Goal: Task Accomplishment & Management: Manage account settings

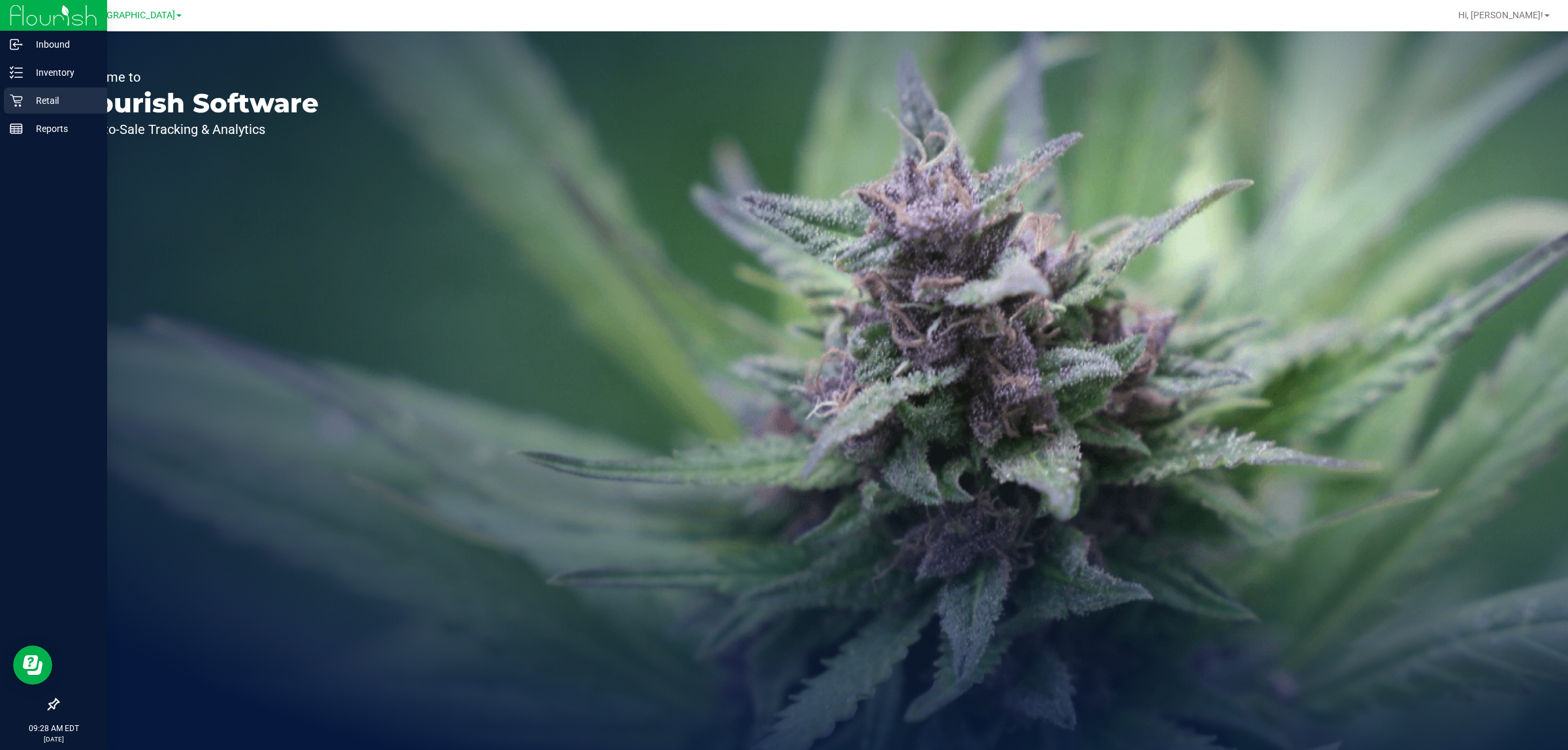
click at [35, 91] on div "Retail" at bounding box center [55, 101] width 103 height 26
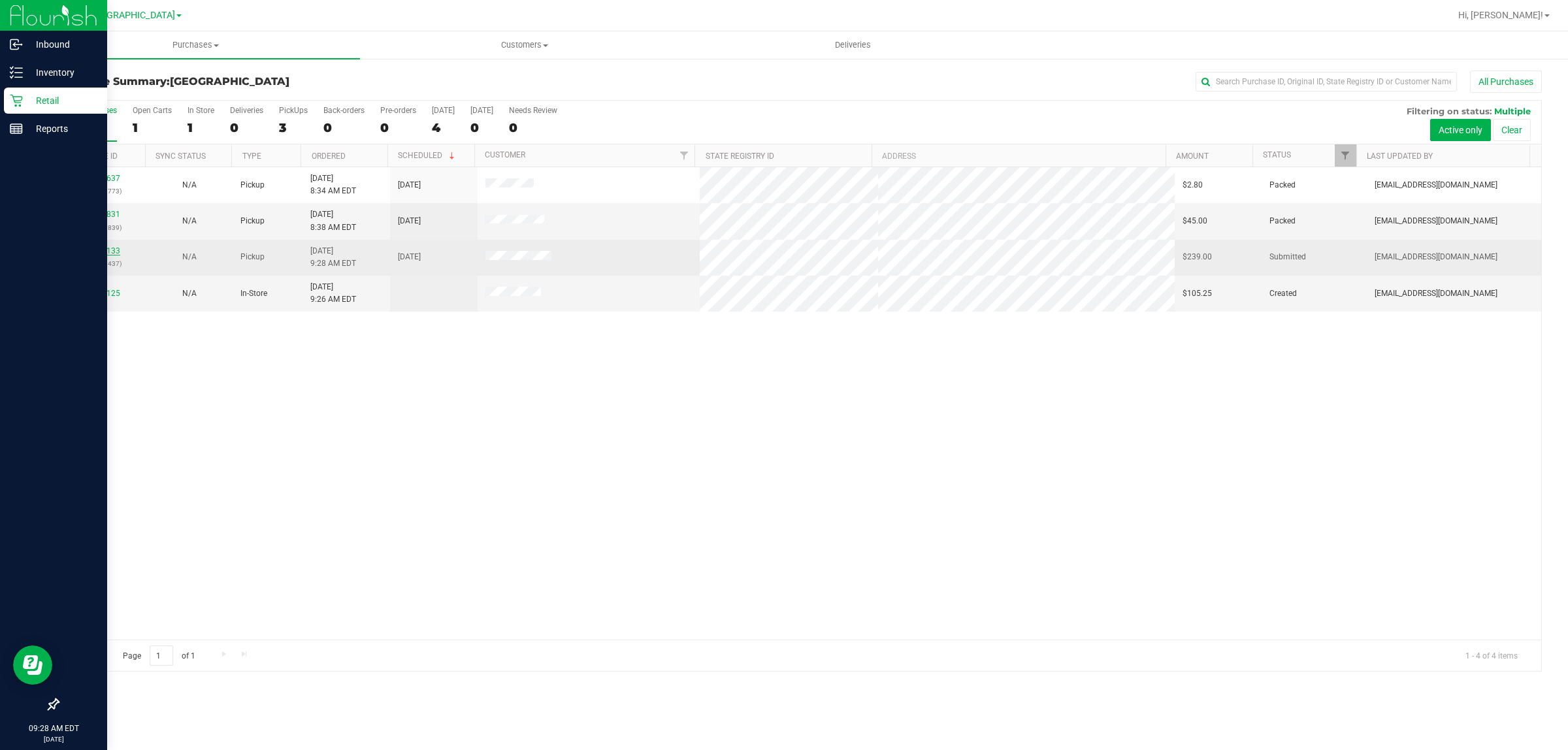
click at [95, 253] on link "12007133" at bounding box center [101, 251] width 36 height 9
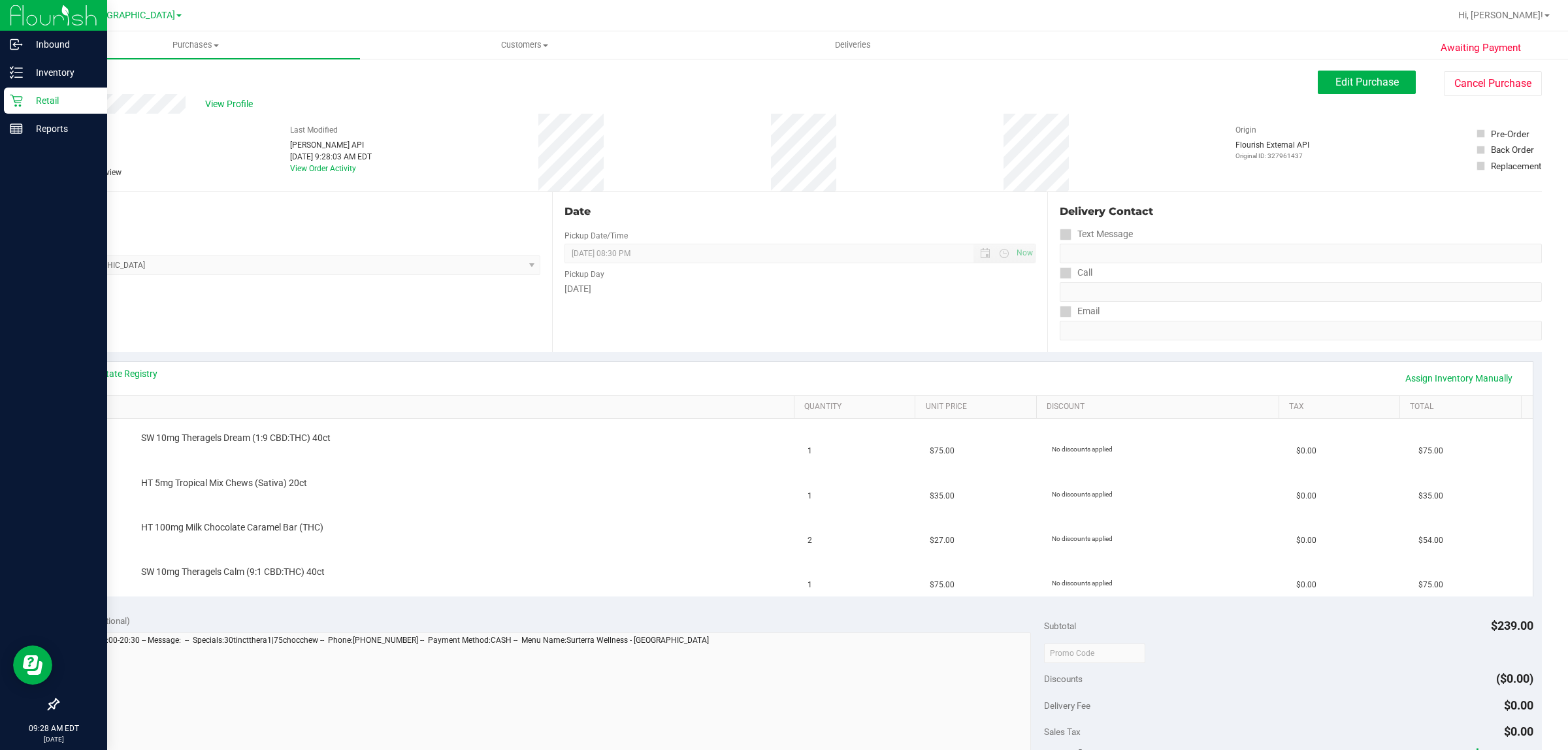
scroll to position [420, 0]
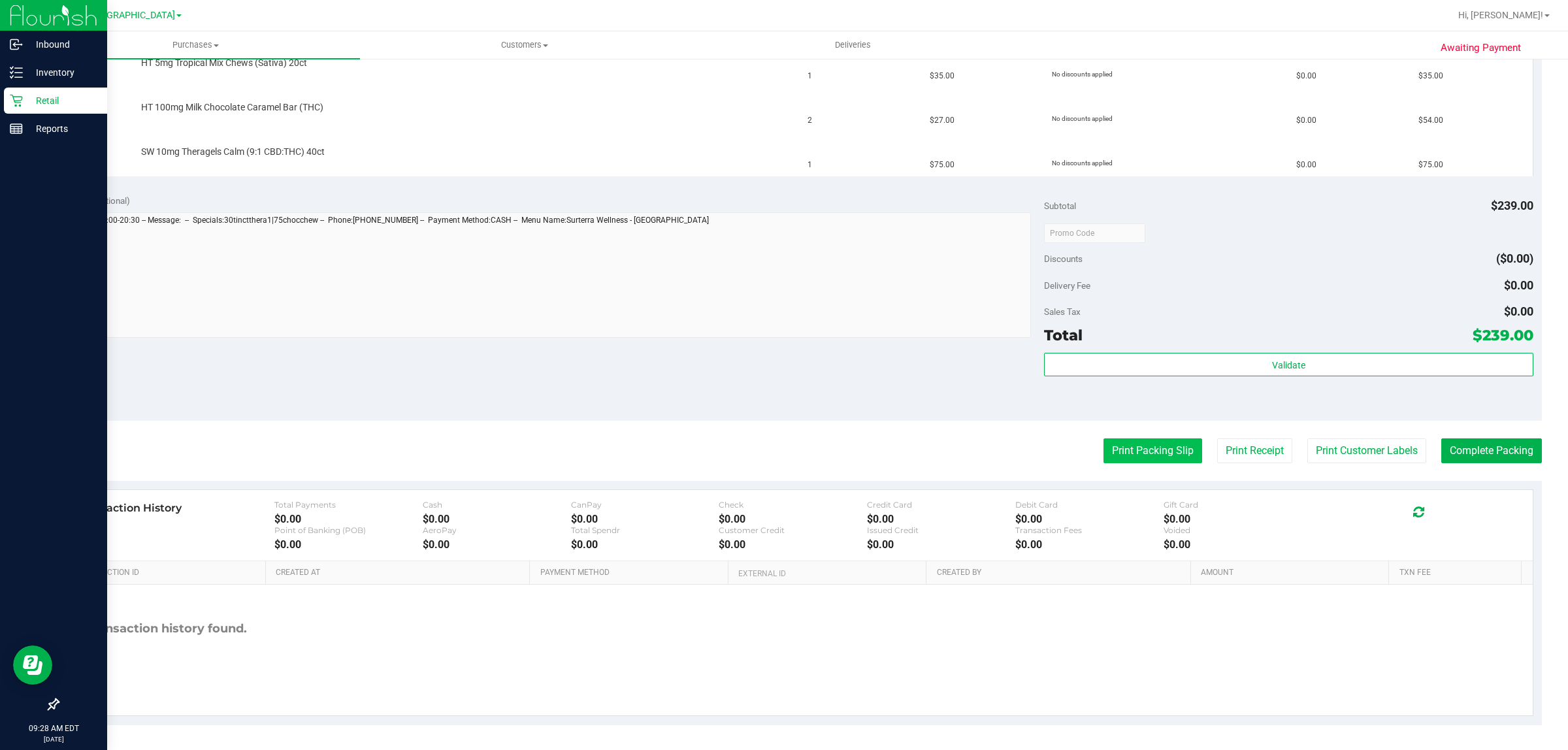
click at [1111, 444] on button "Print Packing Slip" at bounding box center [1153, 451] width 99 height 25
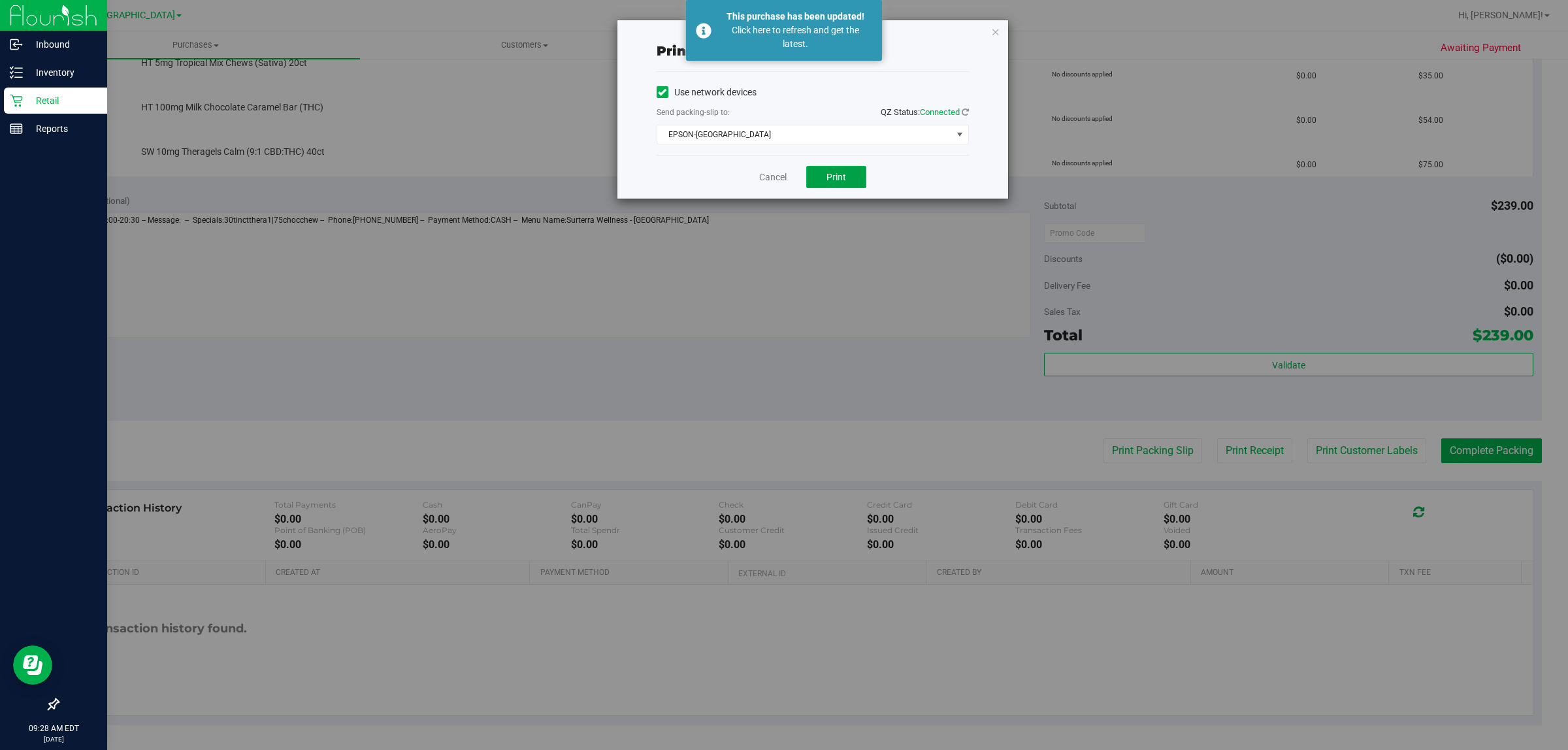
click at [811, 177] on button "Print" at bounding box center [836, 176] width 60 height 22
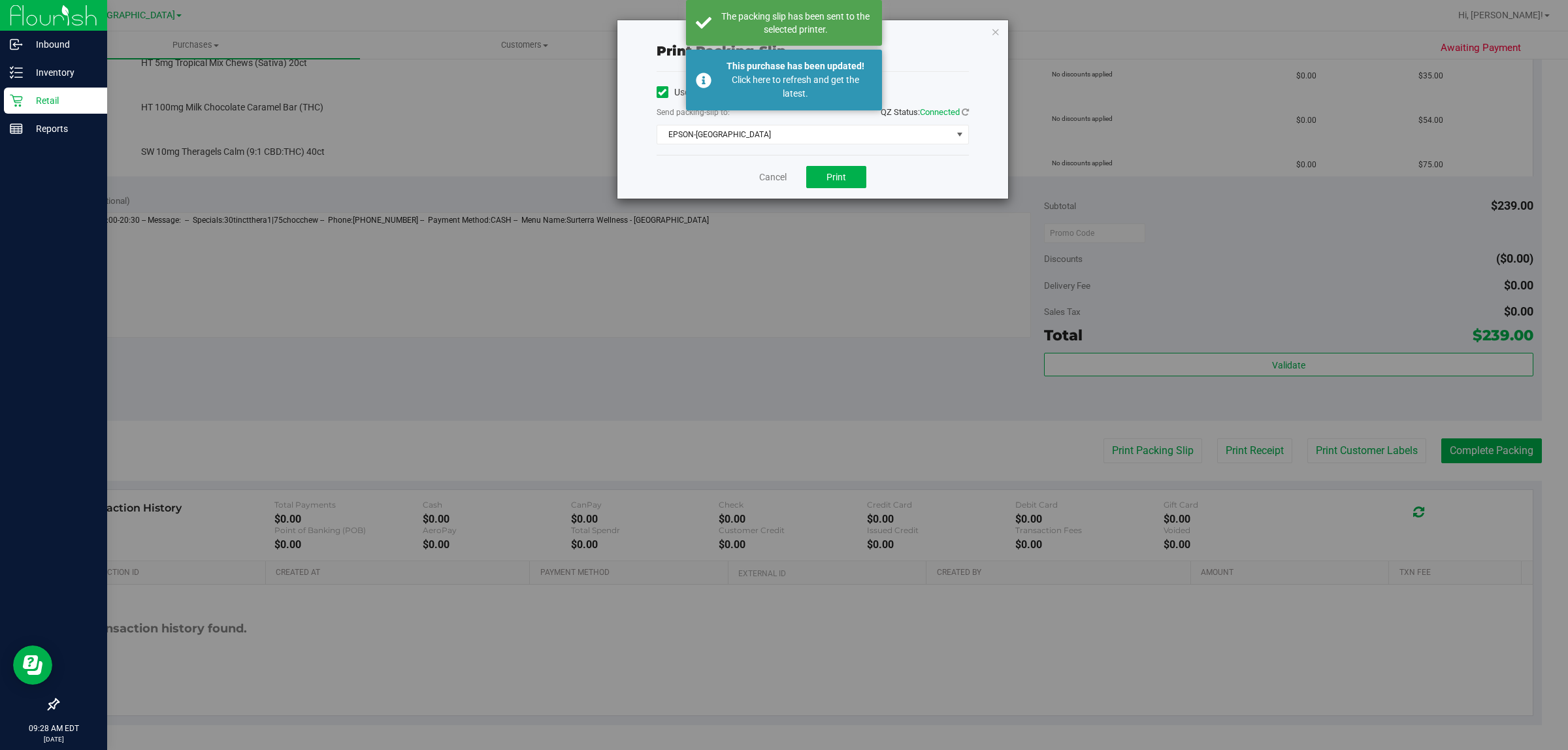
click at [1003, 26] on div "Print packing-slip Use network devices Send packing-slip to: QZ Status: Connect…" at bounding box center [812, 109] width 391 height 179
click at [997, 27] on icon "button" at bounding box center [996, 31] width 9 height 15
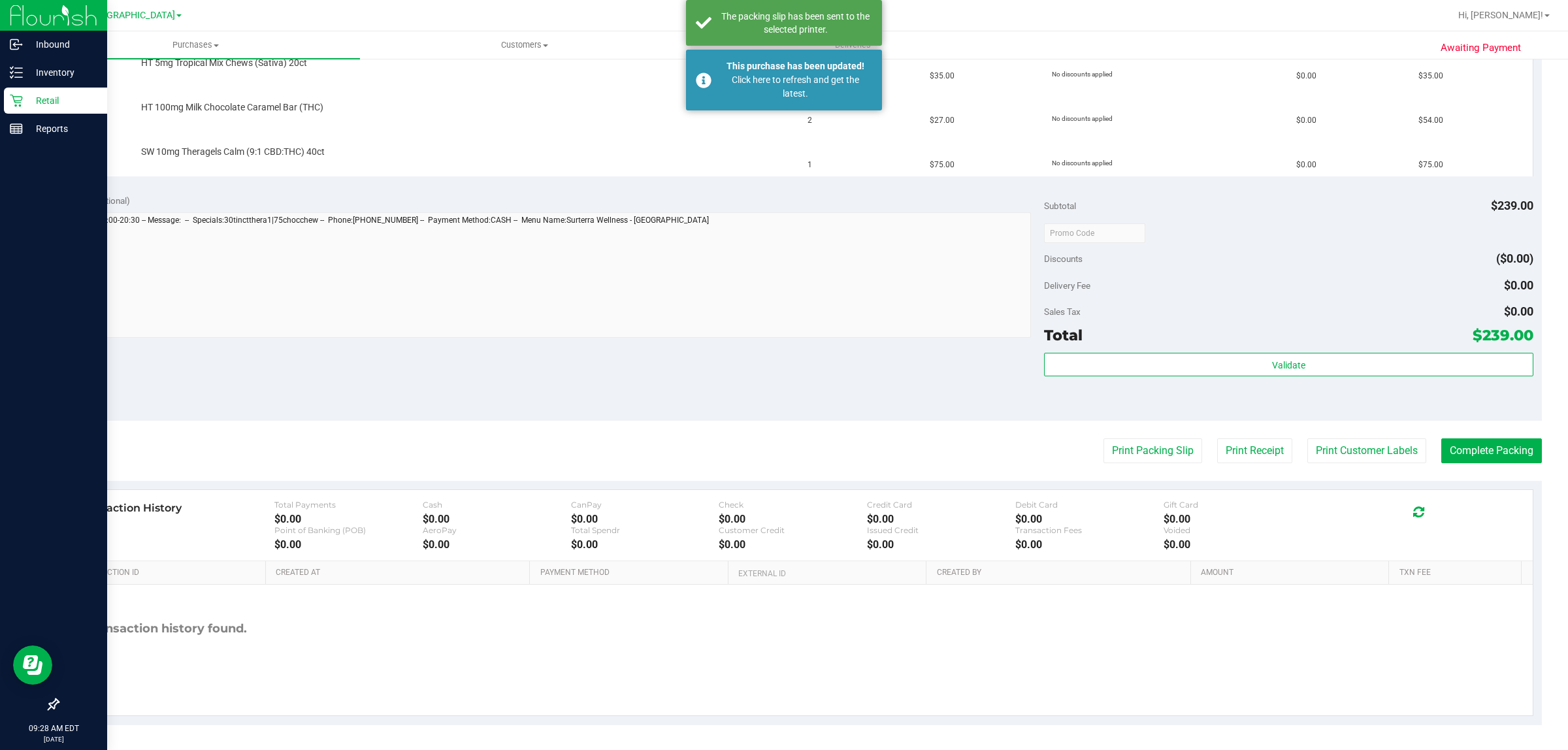
scroll to position [0, 0]
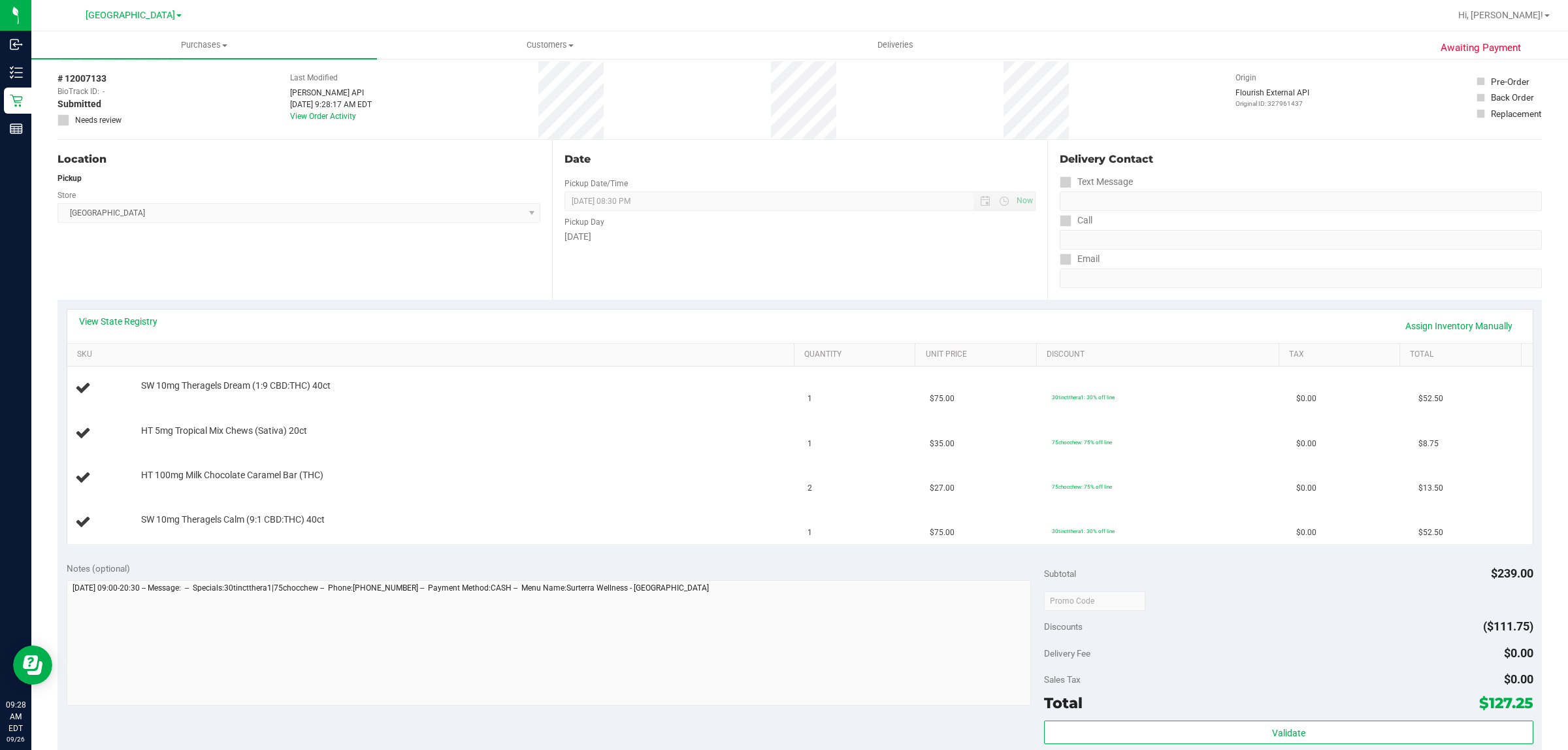
scroll to position [82, 0]
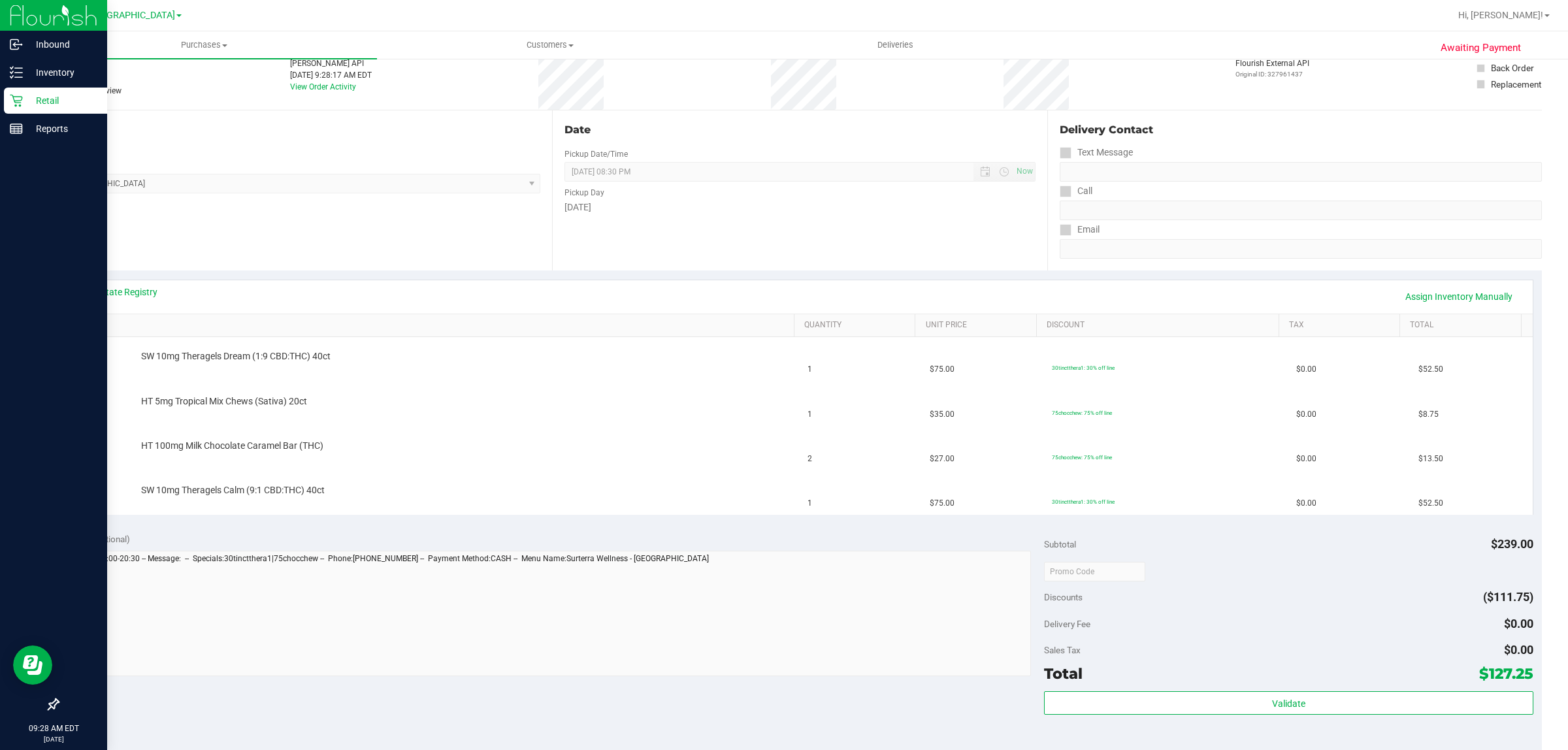
click at [25, 96] on p "Retail" at bounding box center [62, 101] width 78 height 15
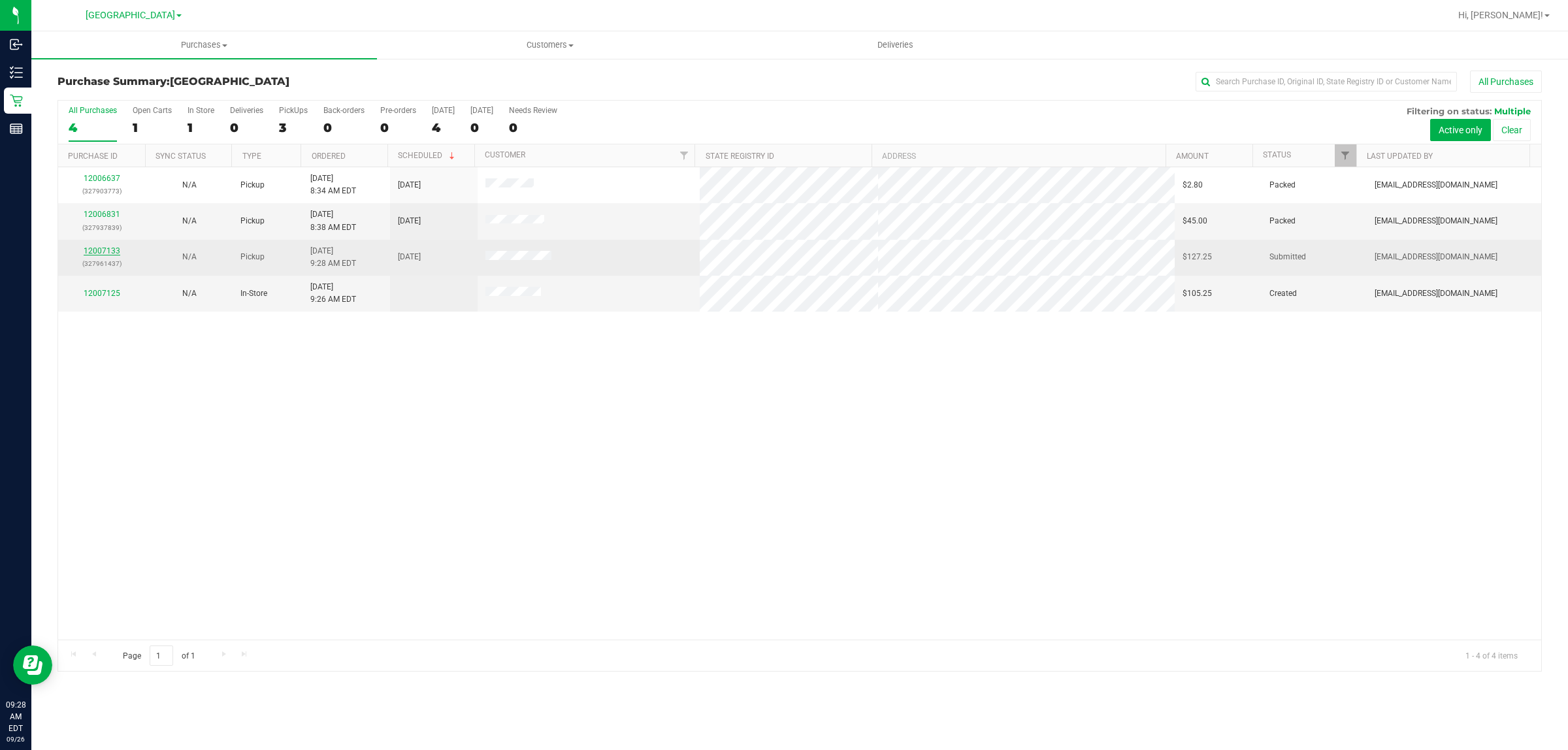
click at [110, 255] on link "12007133" at bounding box center [101, 251] width 36 height 9
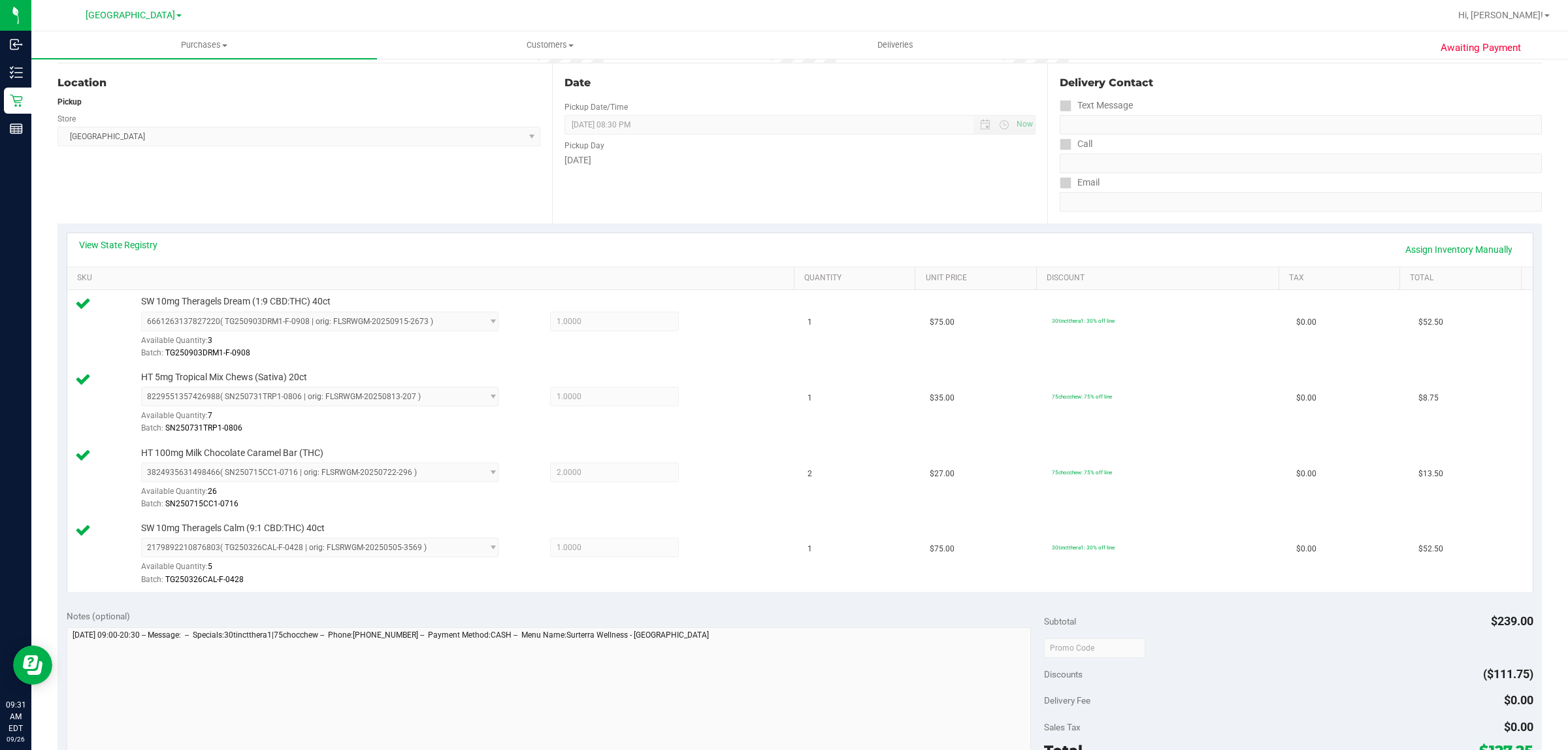
scroll to position [409, 0]
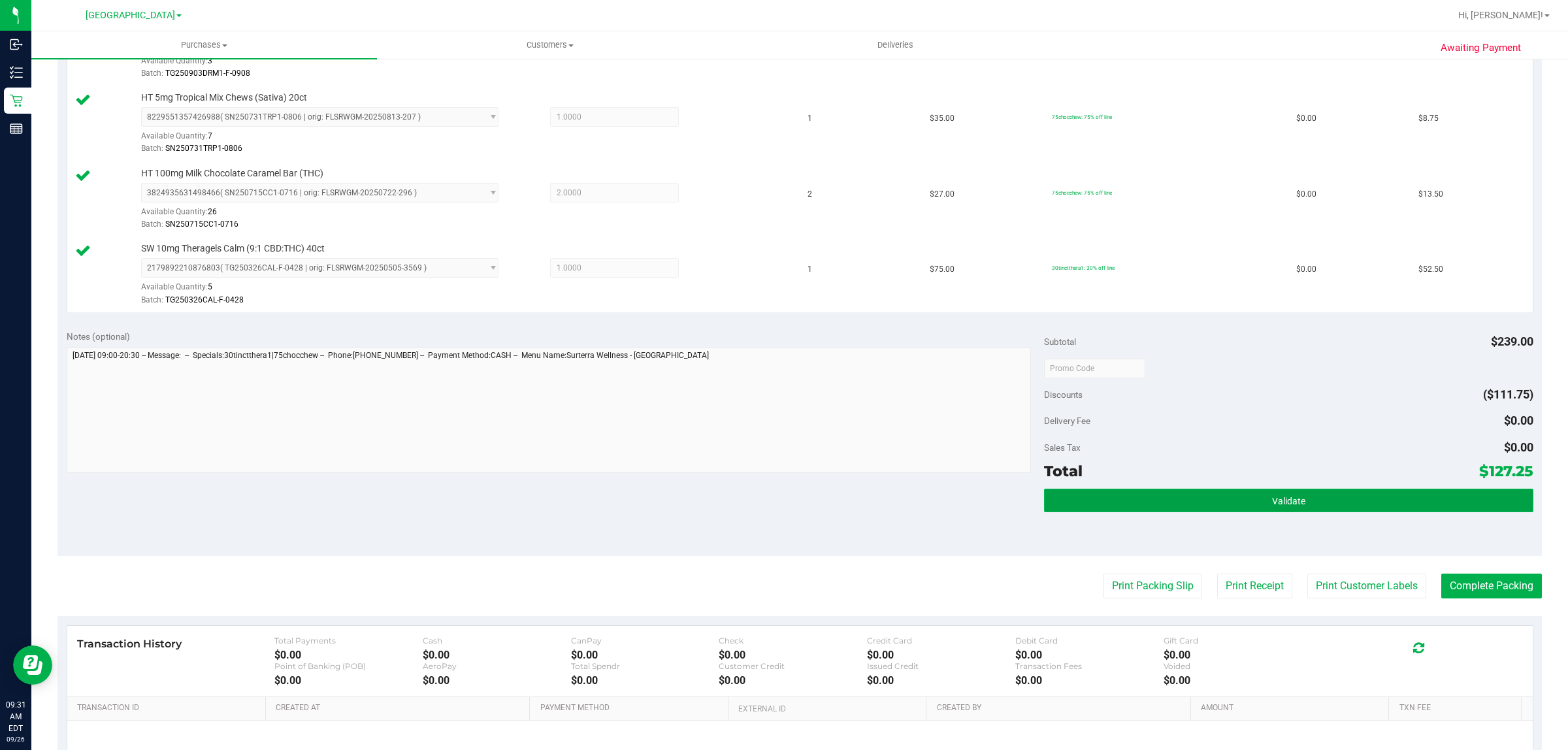
click at [1134, 512] on button "Validate" at bounding box center [1288, 501] width 489 height 23
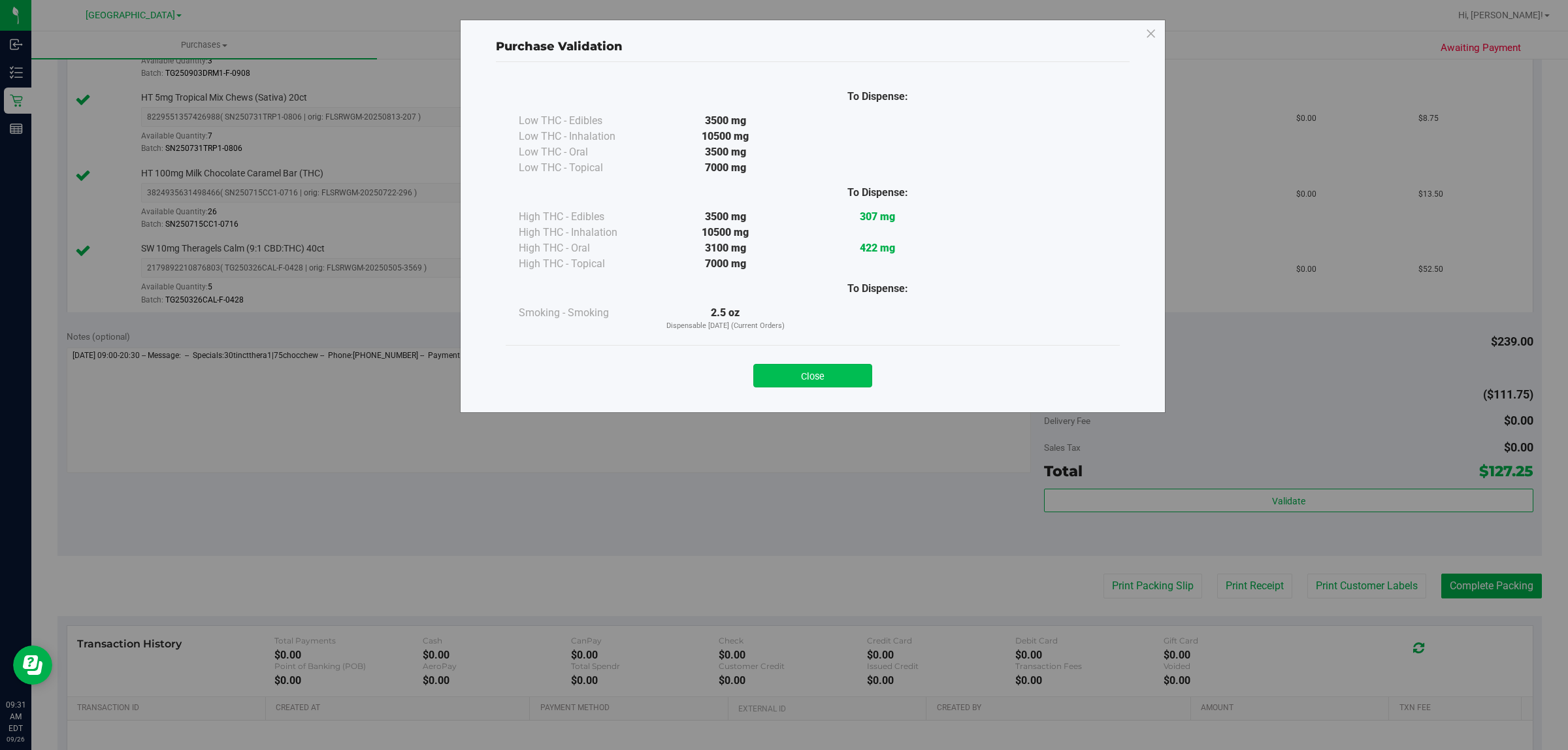
click at [811, 382] on button "Close" at bounding box center [813, 375] width 119 height 23
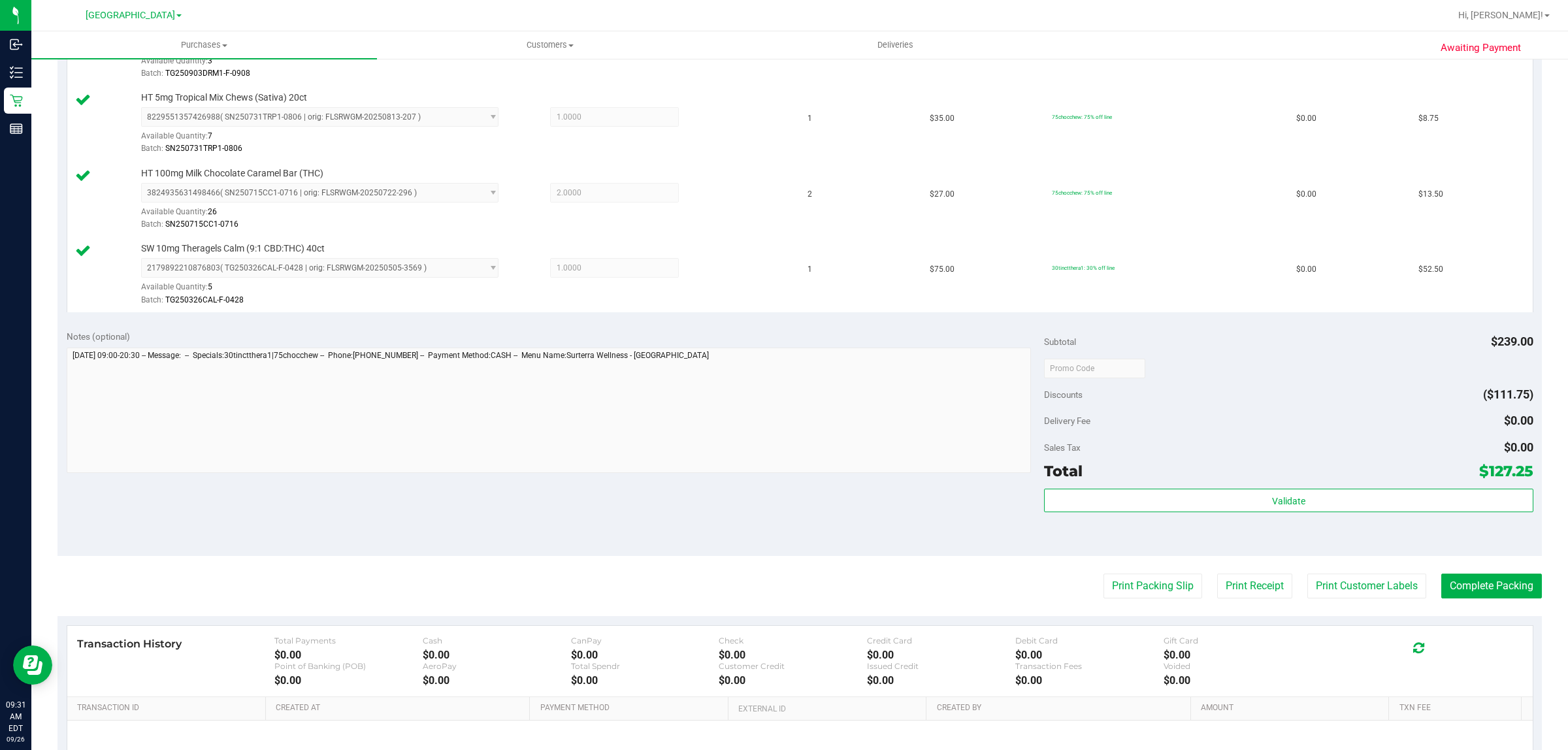
click at [1083, 586] on div "Print Packing Slip Print Receipt Print Customer Labels Complete Packing" at bounding box center [799, 586] width 1484 height 25
click at [1103, 586] on button "Print Packing Slip" at bounding box center [1153, 586] width 99 height 25
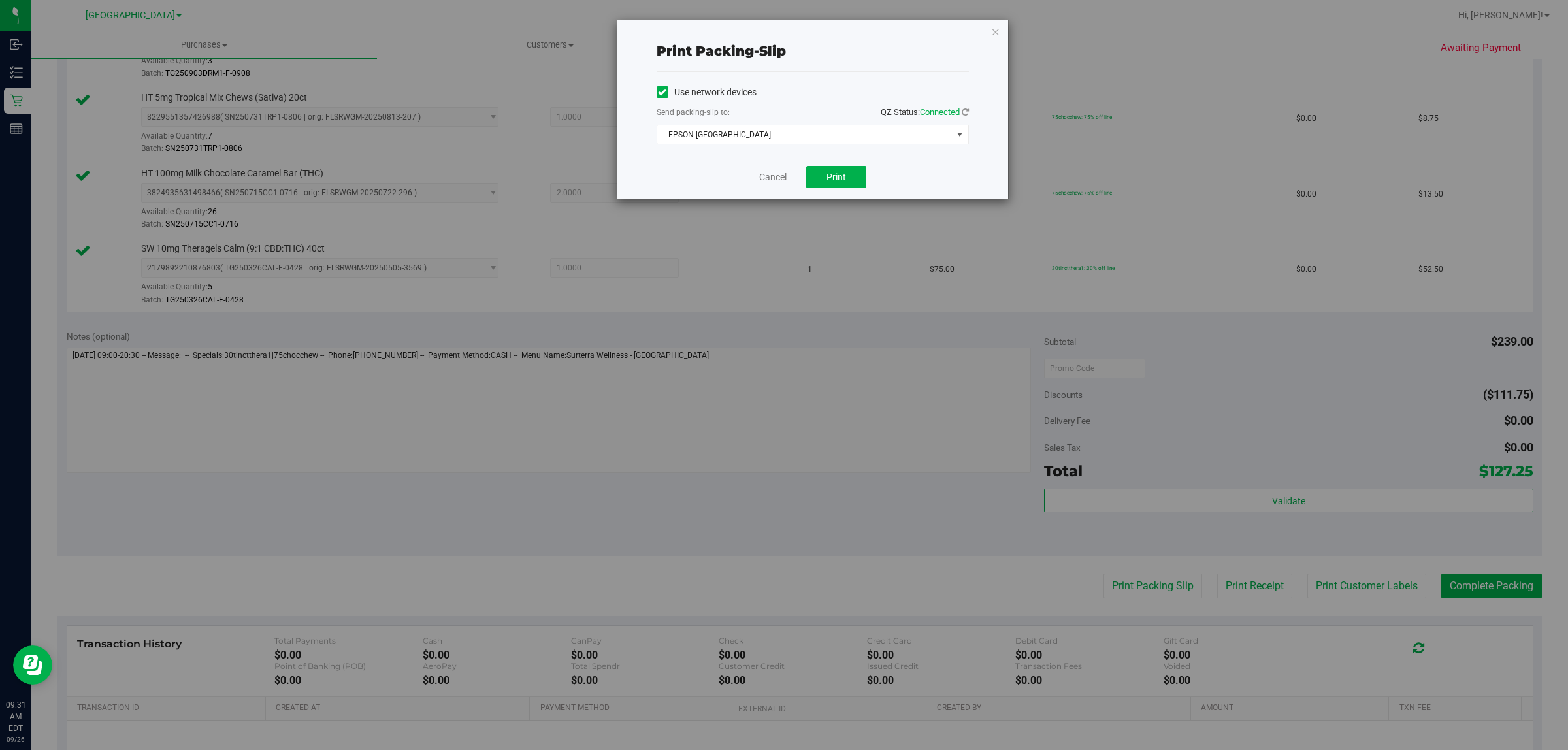
click at [857, 161] on div "Cancel Print" at bounding box center [813, 176] width 313 height 44
click at [842, 187] on button "Print" at bounding box center [836, 176] width 60 height 22
click at [762, 134] on span "EPSON-[GEOGRAPHIC_DATA]" at bounding box center [804, 135] width 295 height 19
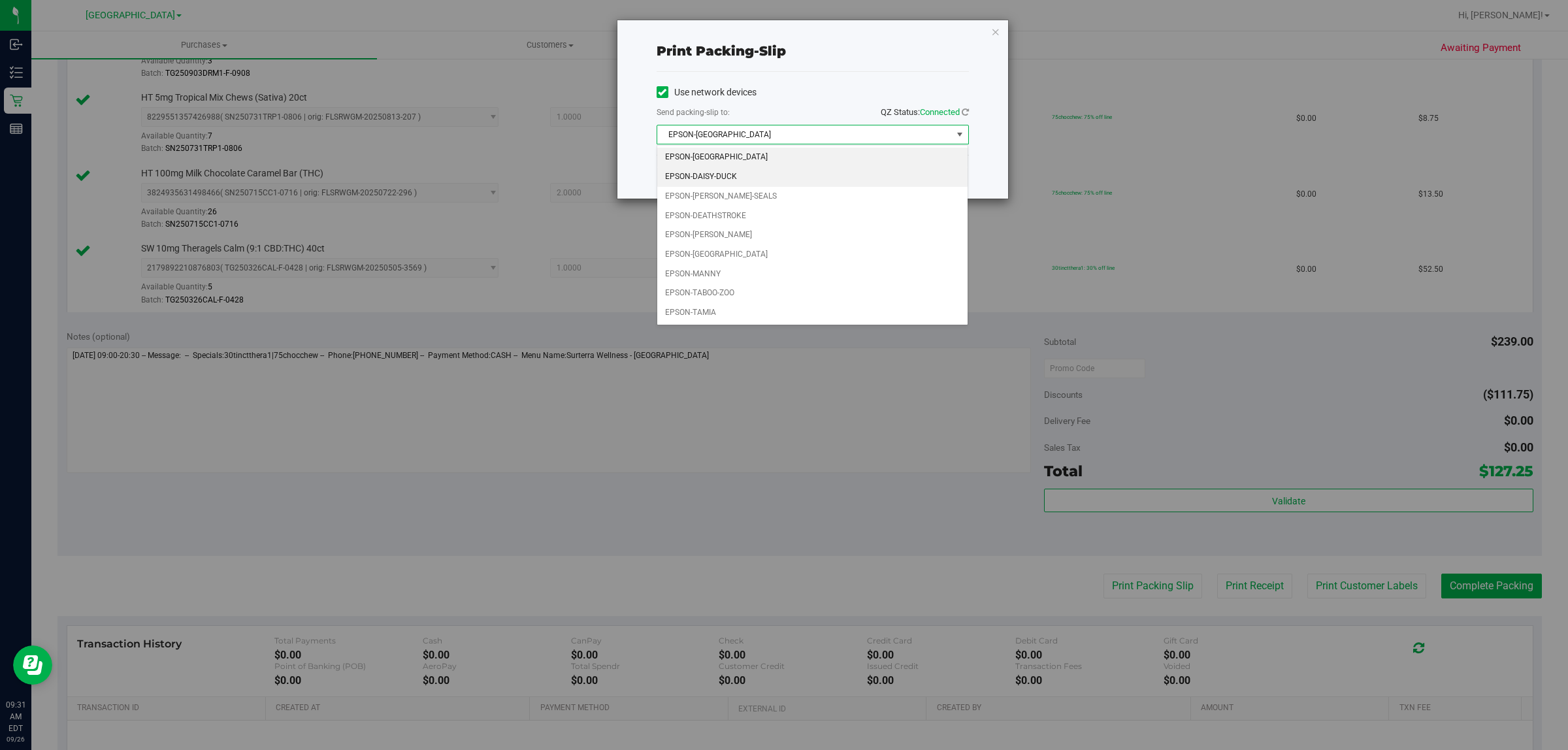
click at [732, 176] on li "EPSON-DAISY-DUCK" at bounding box center [813, 176] width 311 height 19
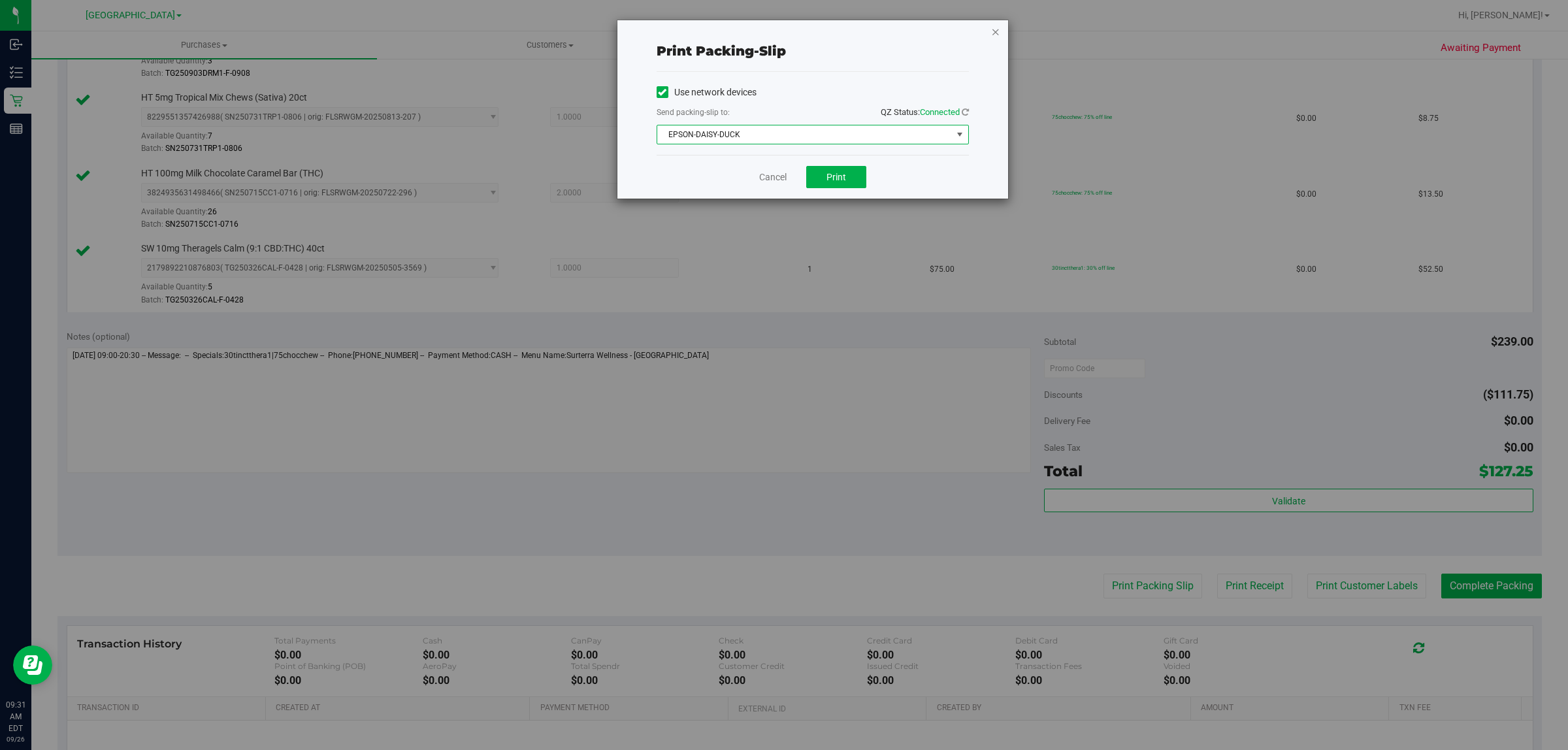
click at [997, 32] on icon "button" at bounding box center [996, 31] width 9 height 15
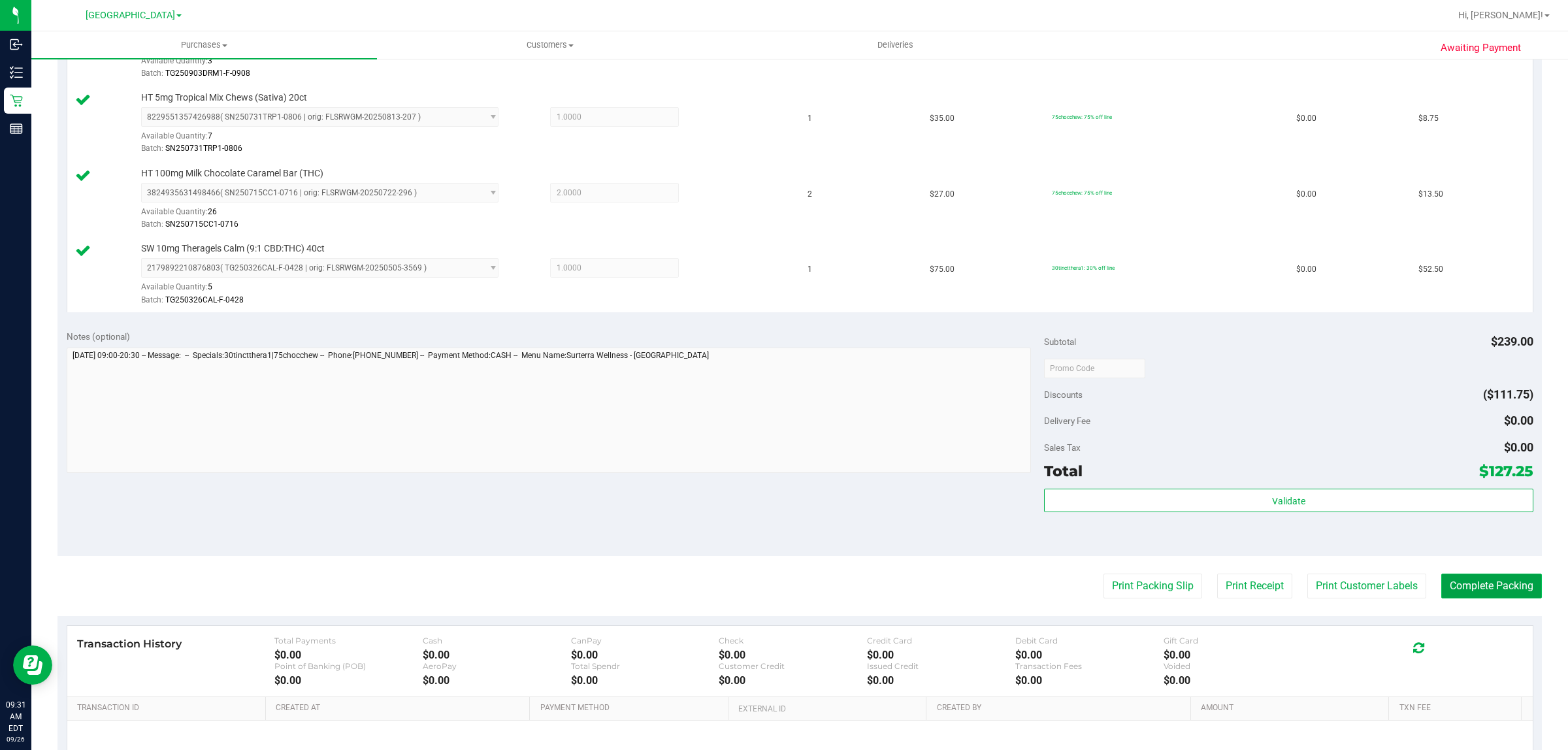
click at [1464, 588] on button "Complete Packing" at bounding box center [1491, 586] width 101 height 25
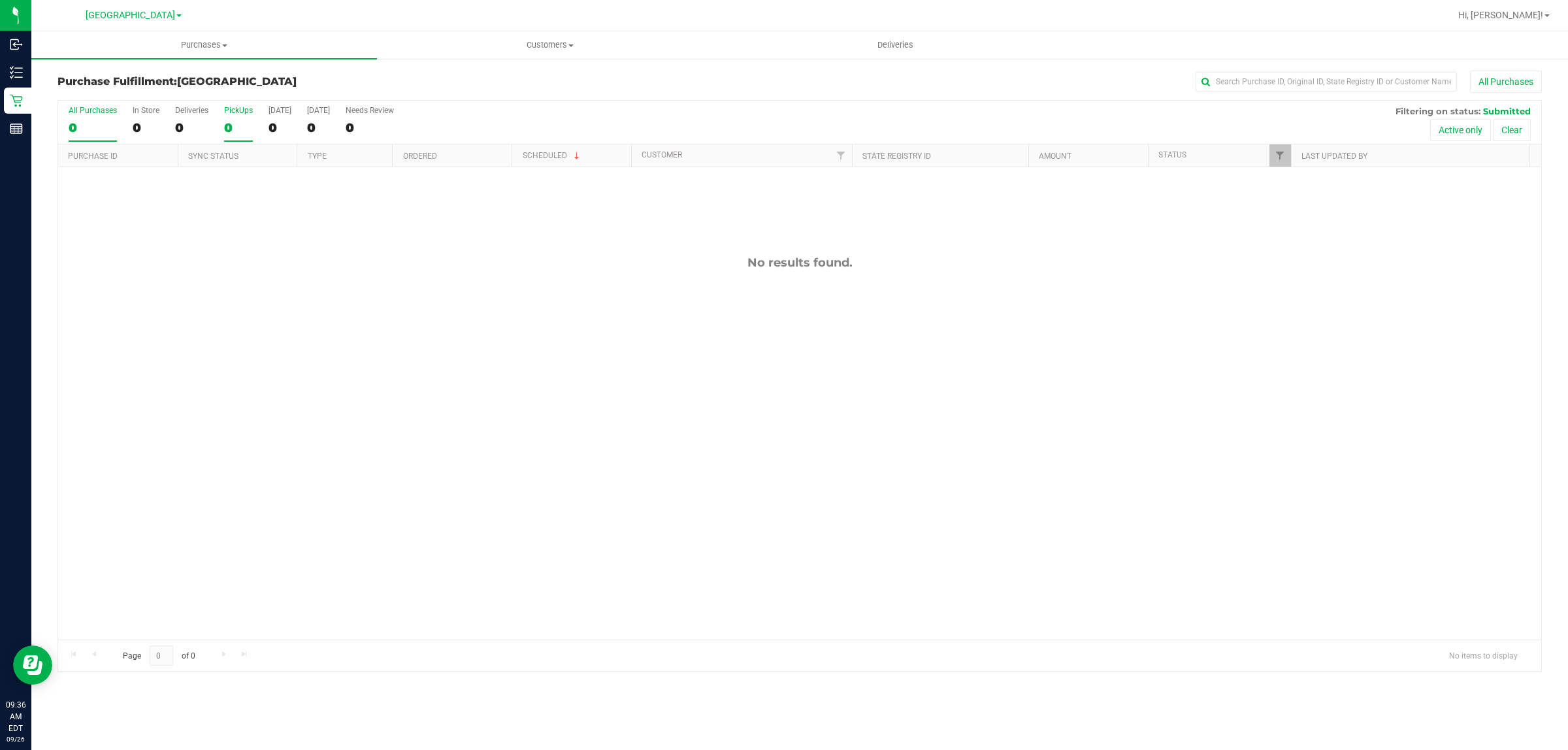
click at [237, 110] on div "PickUps" at bounding box center [238, 111] width 29 height 9
